Goal: Information Seeking & Learning: Find specific fact

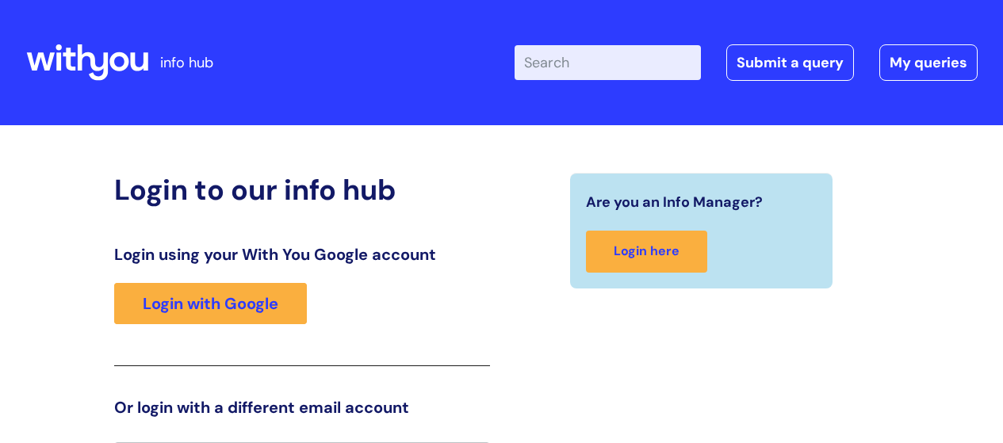
scroll to position [35, 0]
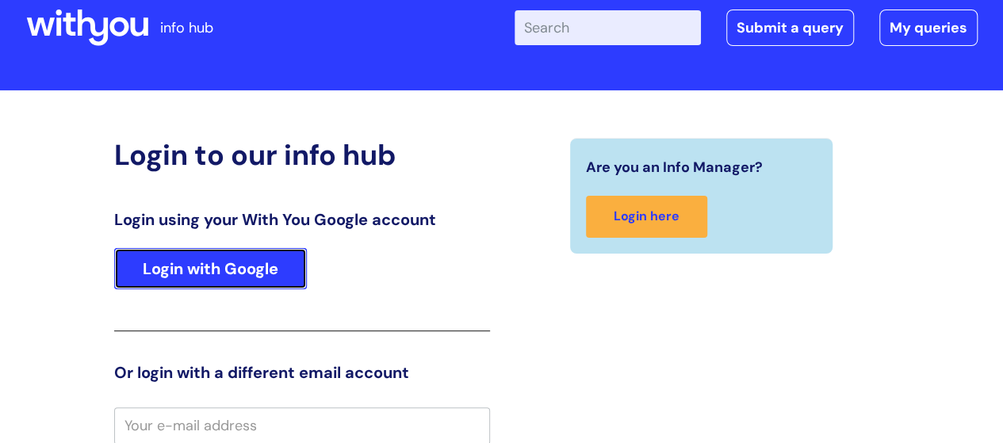
click at [243, 285] on link "Login with Google" at bounding box center [210, 268] width 193 height 41
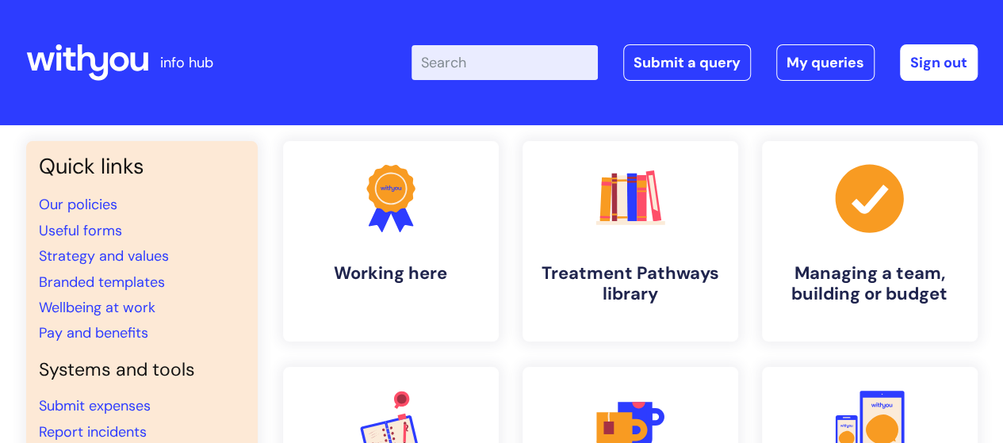
click at [451, 63] on input "Enter your search term here..." at bounding box center [504, 62] width 186 height 35
type input "wifi"
click button "Search" at bounding box center [0, 0] width 0 height 0
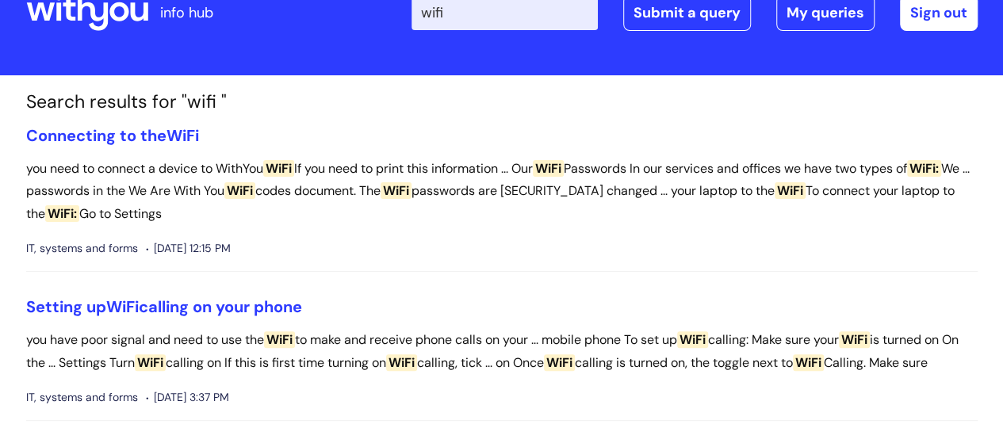
scroll to position [63, 0]
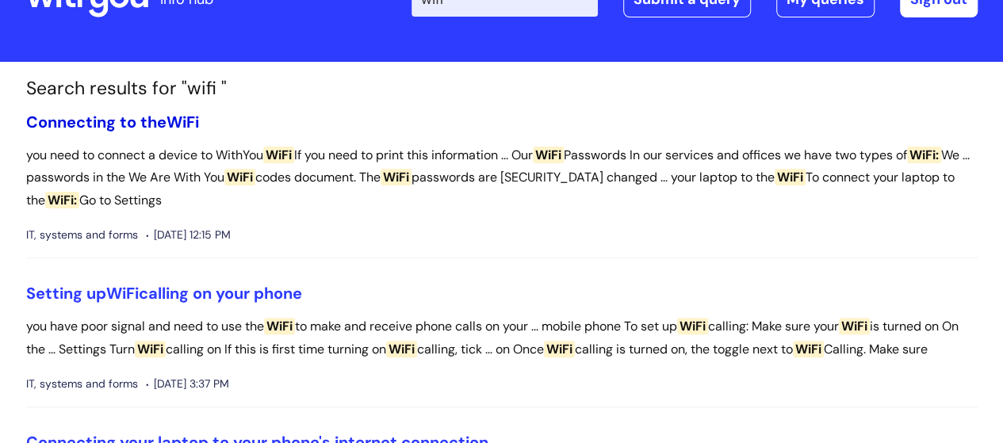
click at [176, 118] on span "WiFi" at bounding box center [182, 122] width 33 height 21
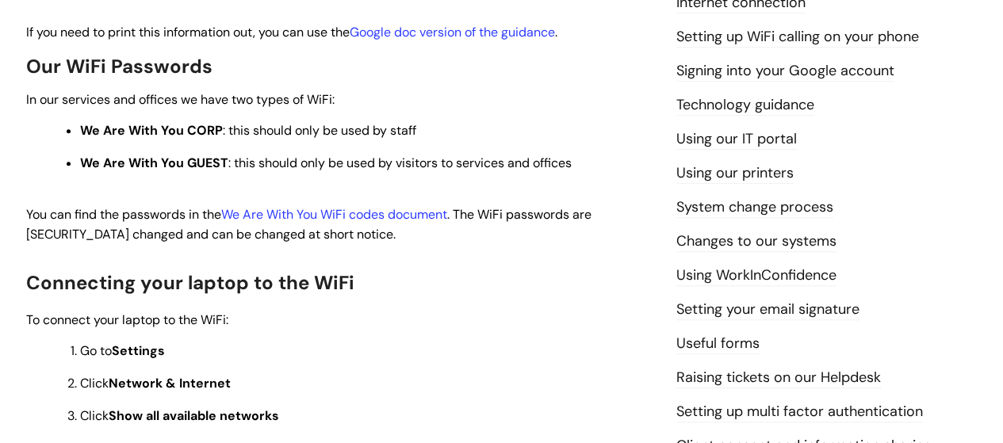
scroll to position [407, 0]
click at [404, 211] on link "We Are With You WiFi codes document" at bounding box center [334, 213] width 226 height 17
